Goal: Obtain resource: Download file/media

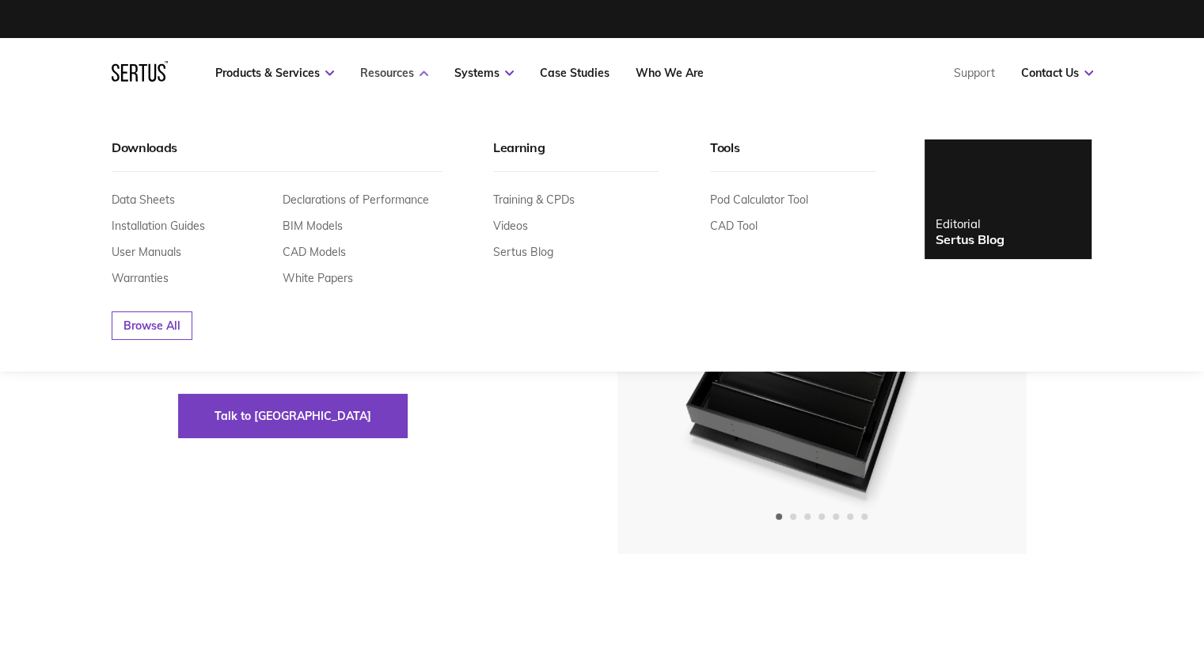
click at [417, 77] on link "Resources" at bounding box center [394, 73] width 68 height 14
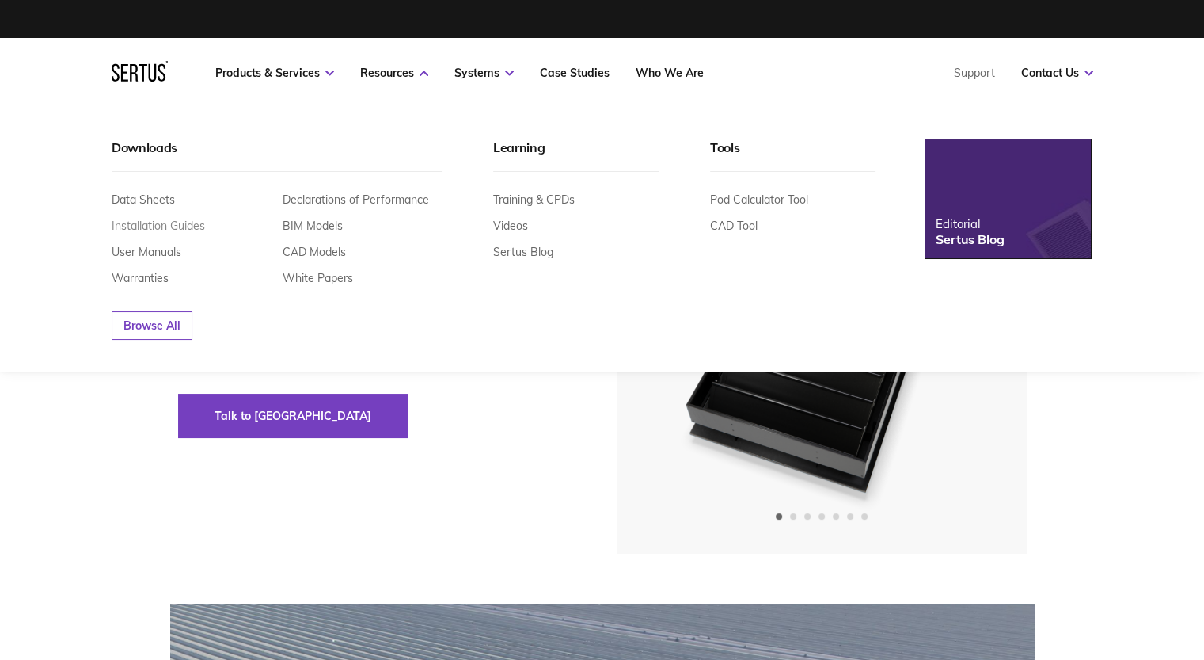
click at [142, 226] on link "Installation Guides" at bounding box center [158, 226] width 93 height 14
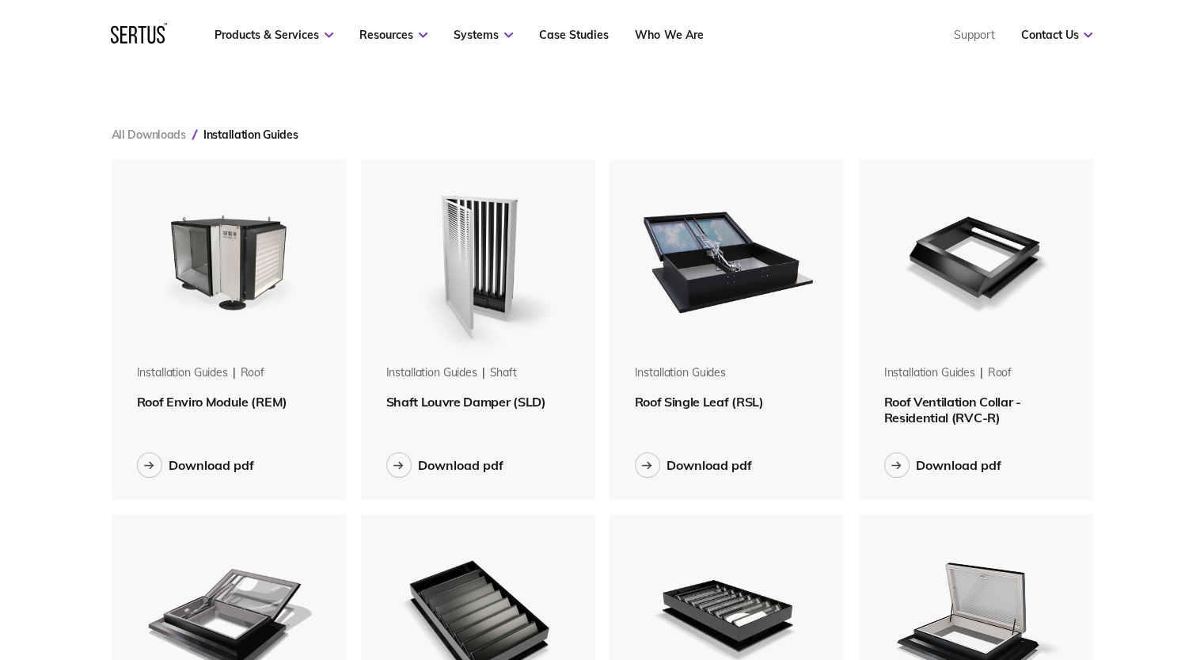
scroll to position [158, 0]
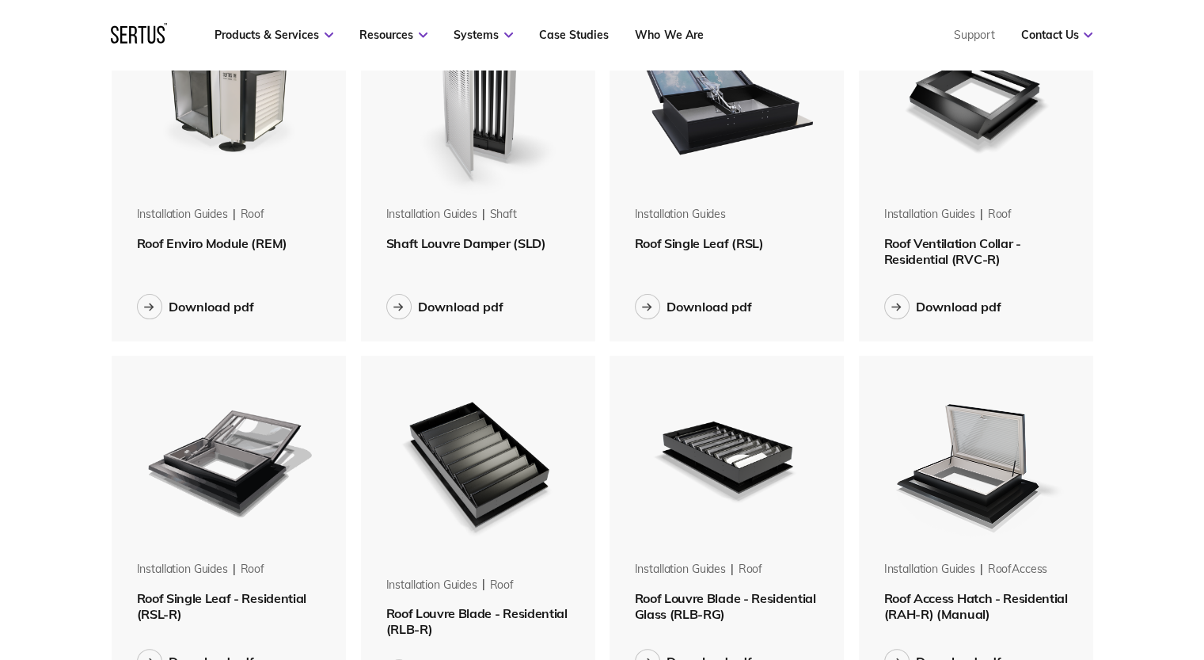
click at [453, 466] on img at bounding box center [479, 463] width 200 height 215
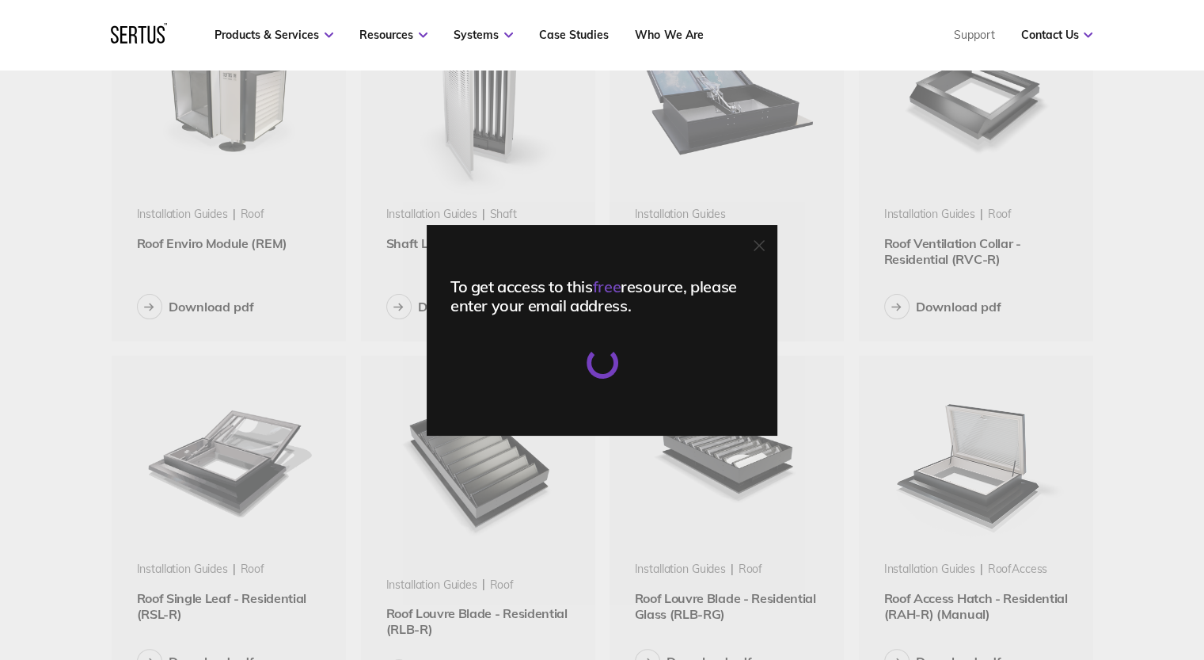
click at [607, 371] on div at bounding box center [602, 362] width 35 height 35
click at [761, 250] on div at bounding box center [759, 246] width 11 height 16
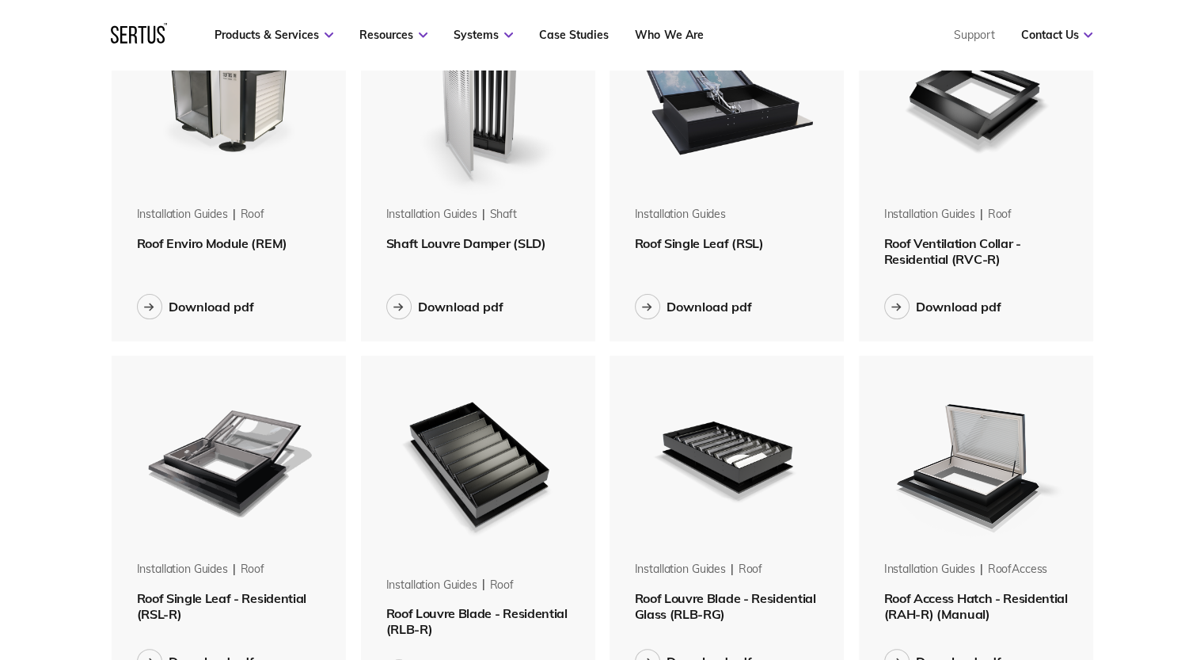
click at [497, 468] on img at bounding box center [479, 463] width 200 height 215
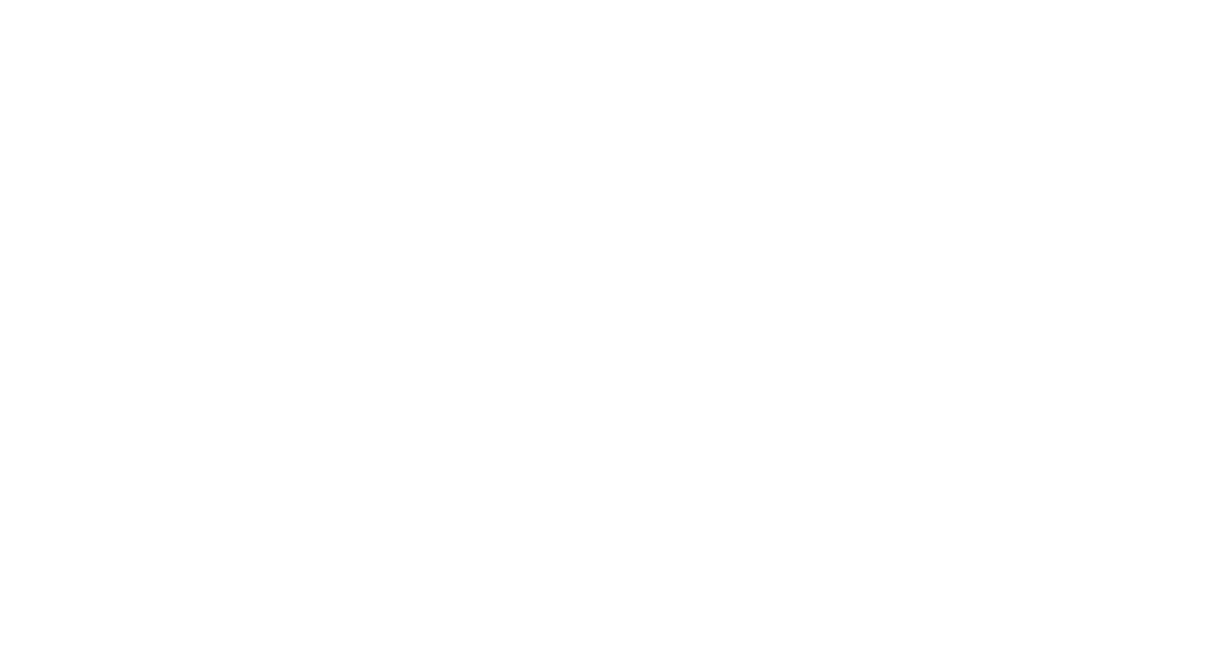
scroll to position [0, 0]
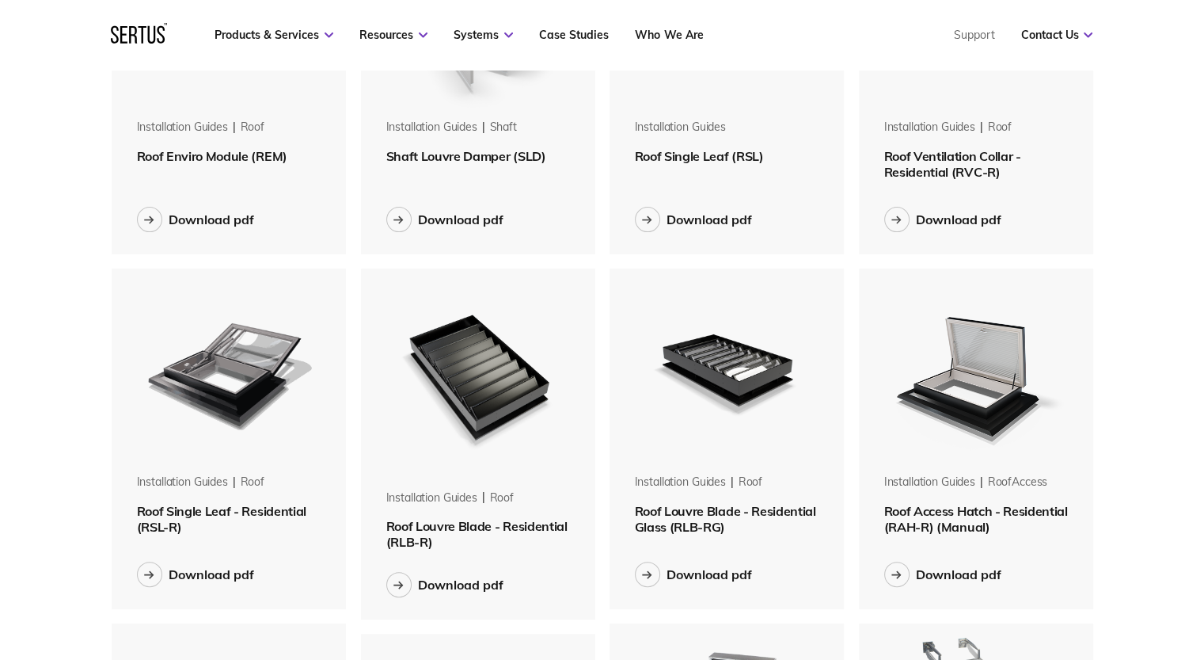
scroll to position [317, 0]
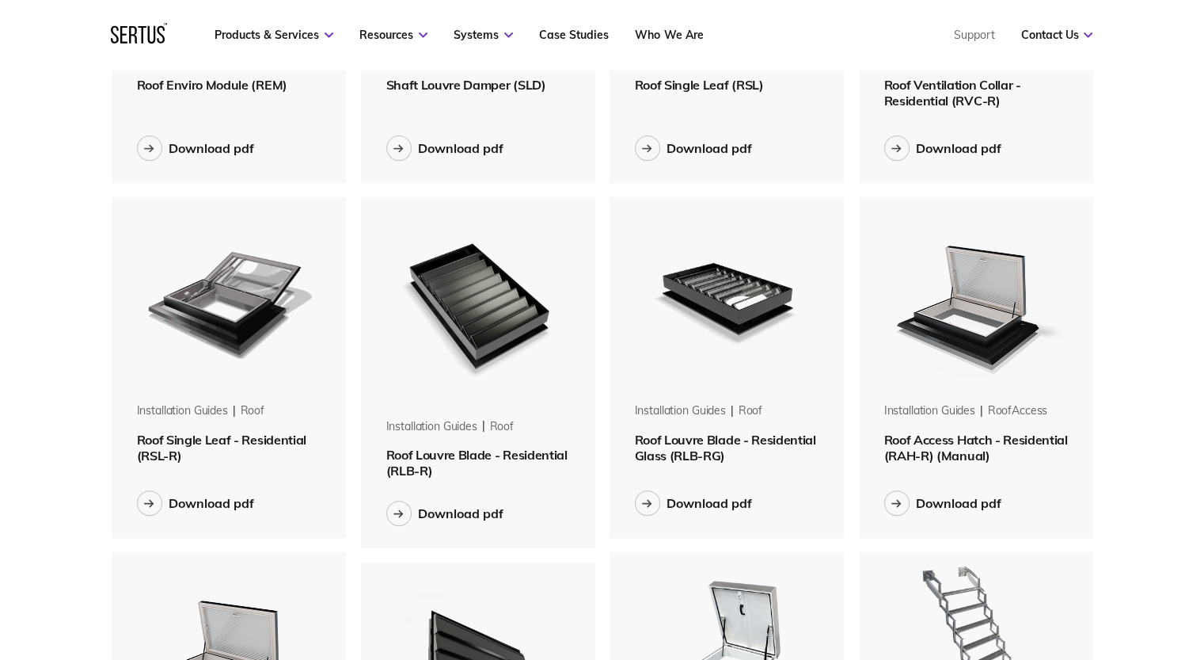
click at [466, 306] on img at bounding box center [479, 304] width 200 height 215
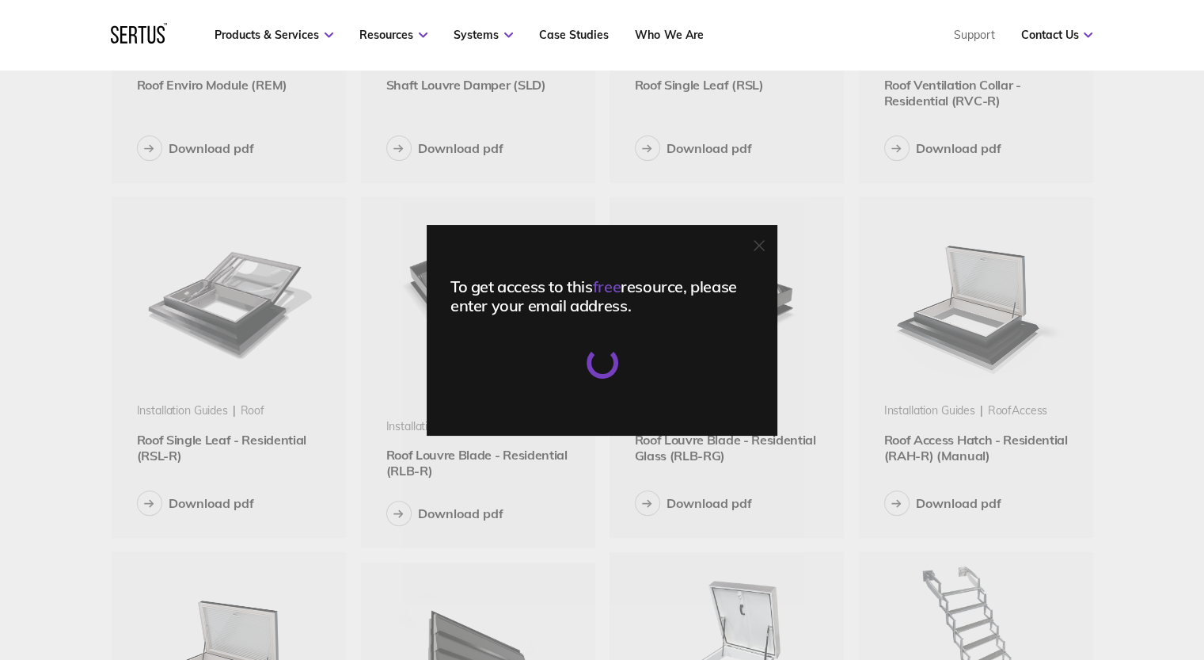
click at [764, 249] on icon at bounding box center [760, 246] width 10 height 10
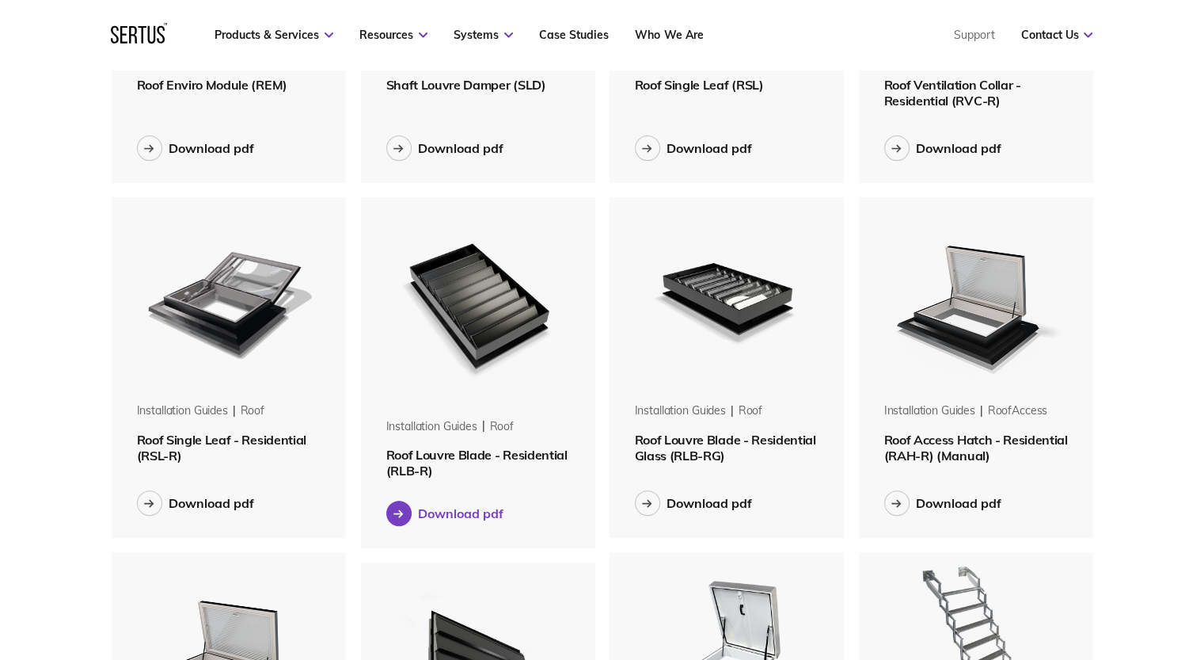
click at [405, 512] on div at bounding box center [398, 512] width 25 height 25
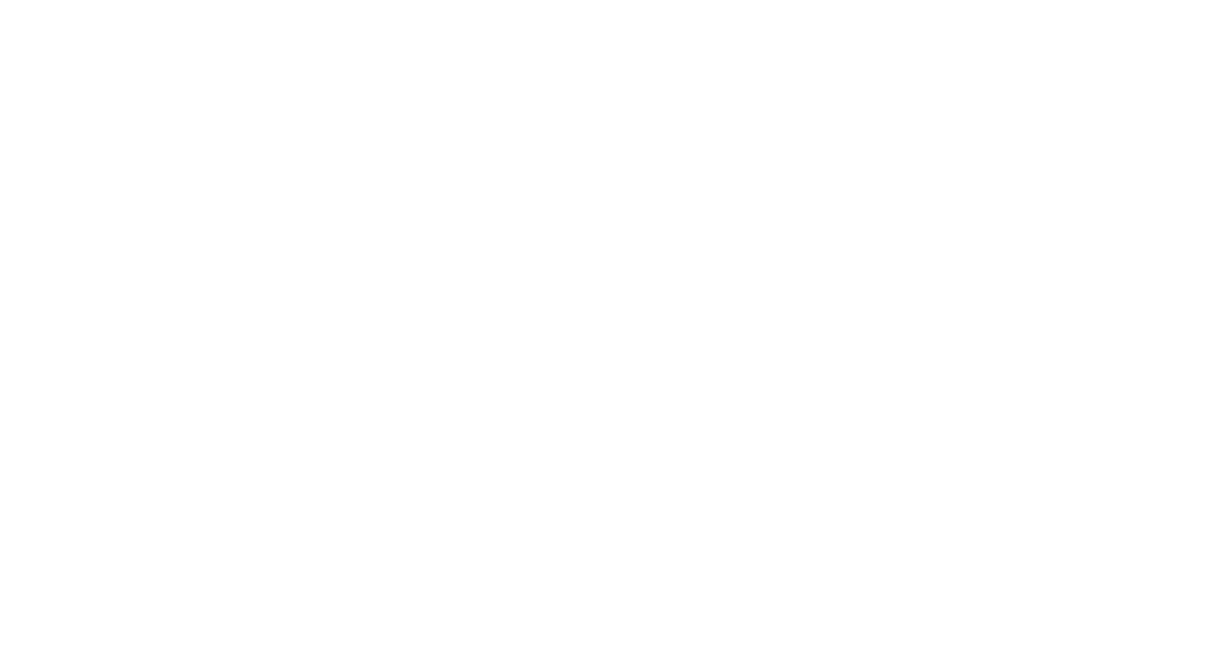
scroll to position [0, 0]
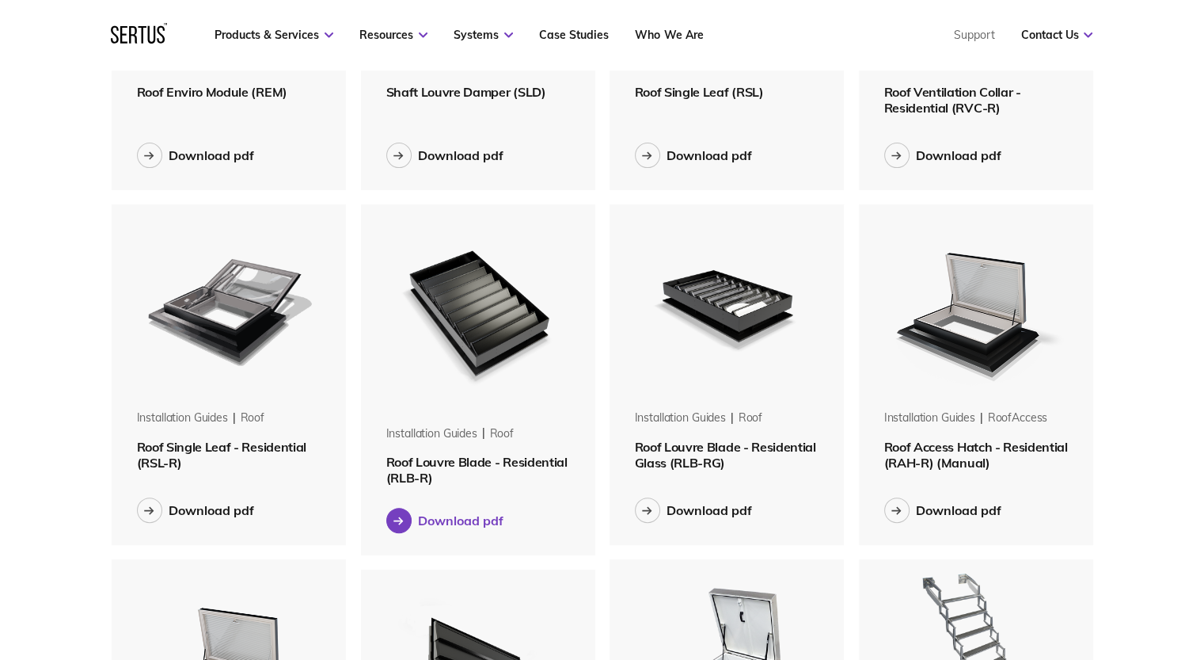
scroll to position [317, 0]
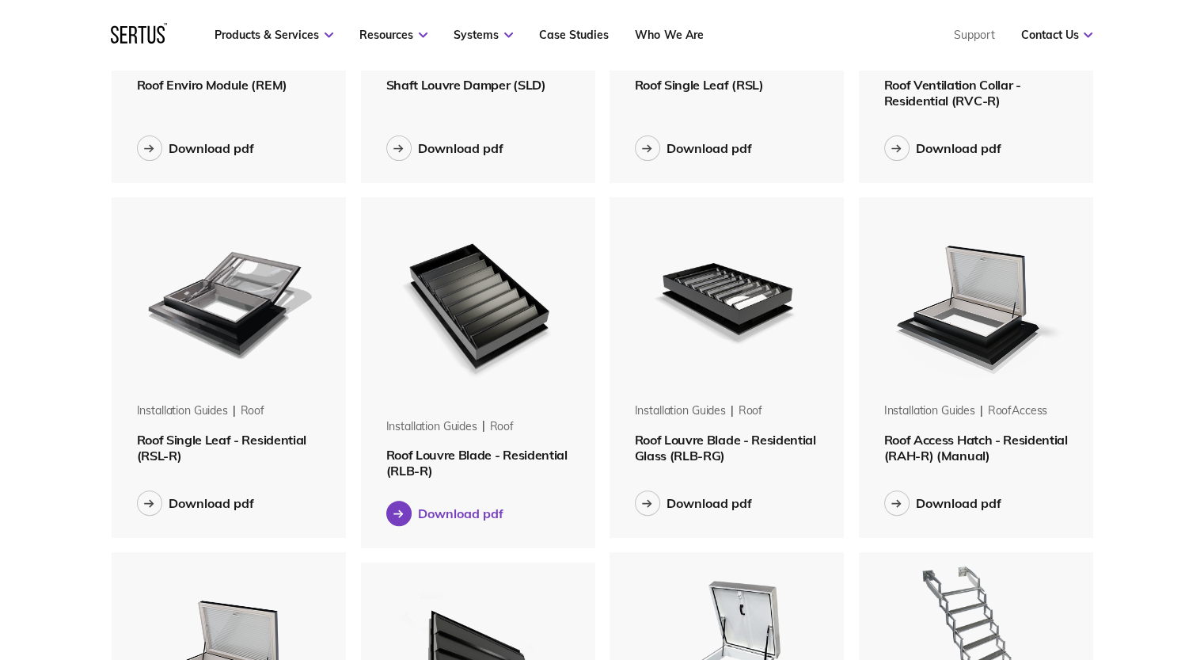
click at [405, 512] on div at bounding box center [398, 512] width 25 height 25
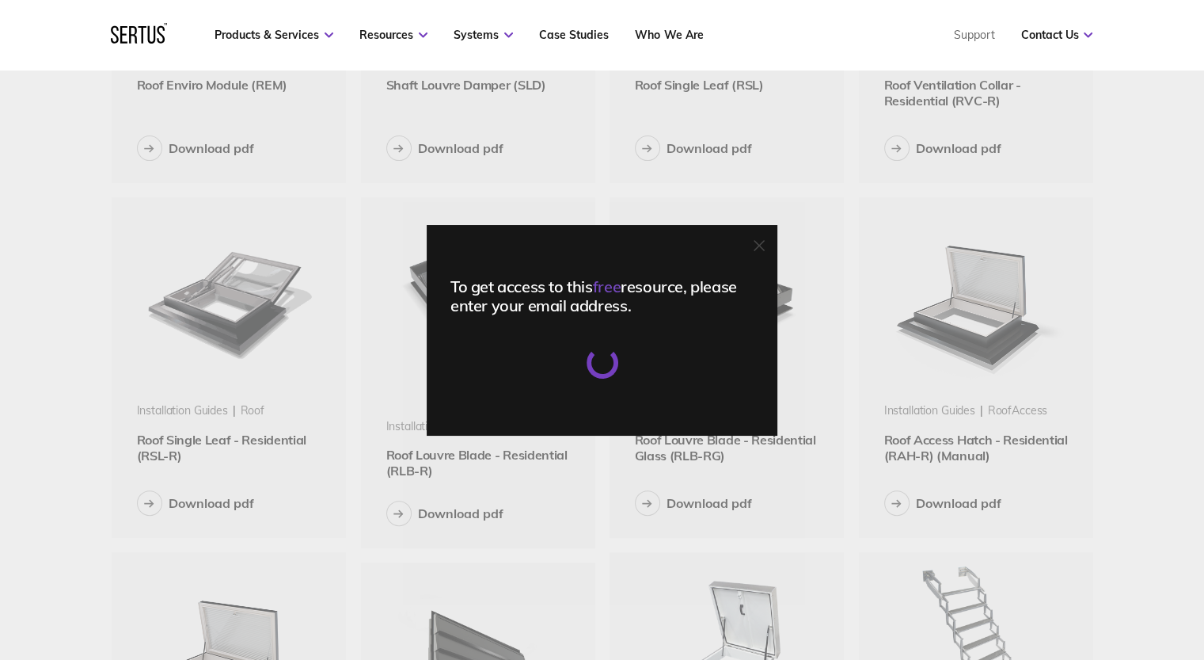
click at [612, 359] on div at bounding box center [602, 362] width 41 height 41
